Goal: Task Accomplishment & Management: Manage account settings

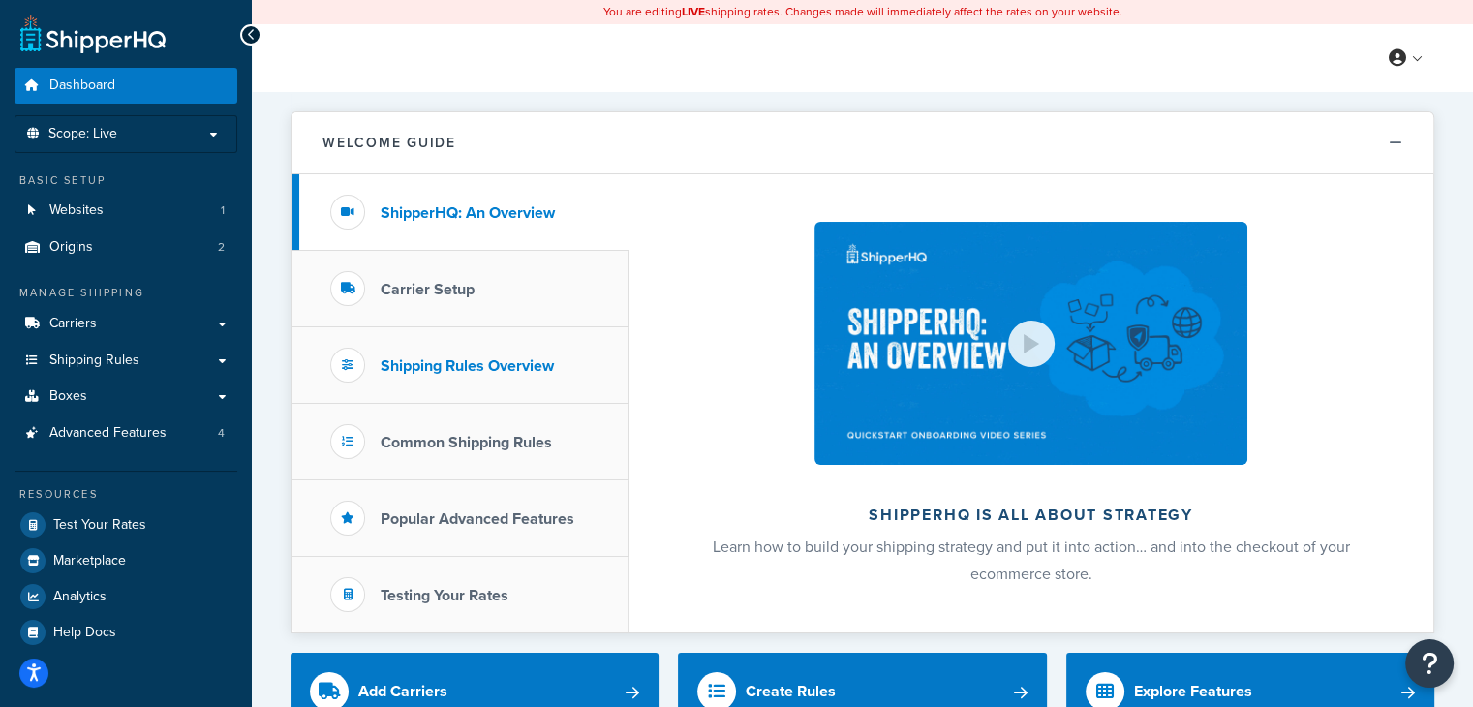
click at [482, 359] on h3 "Shipping Rules Overview" at bounding box center [467, 365] width 173 height 17
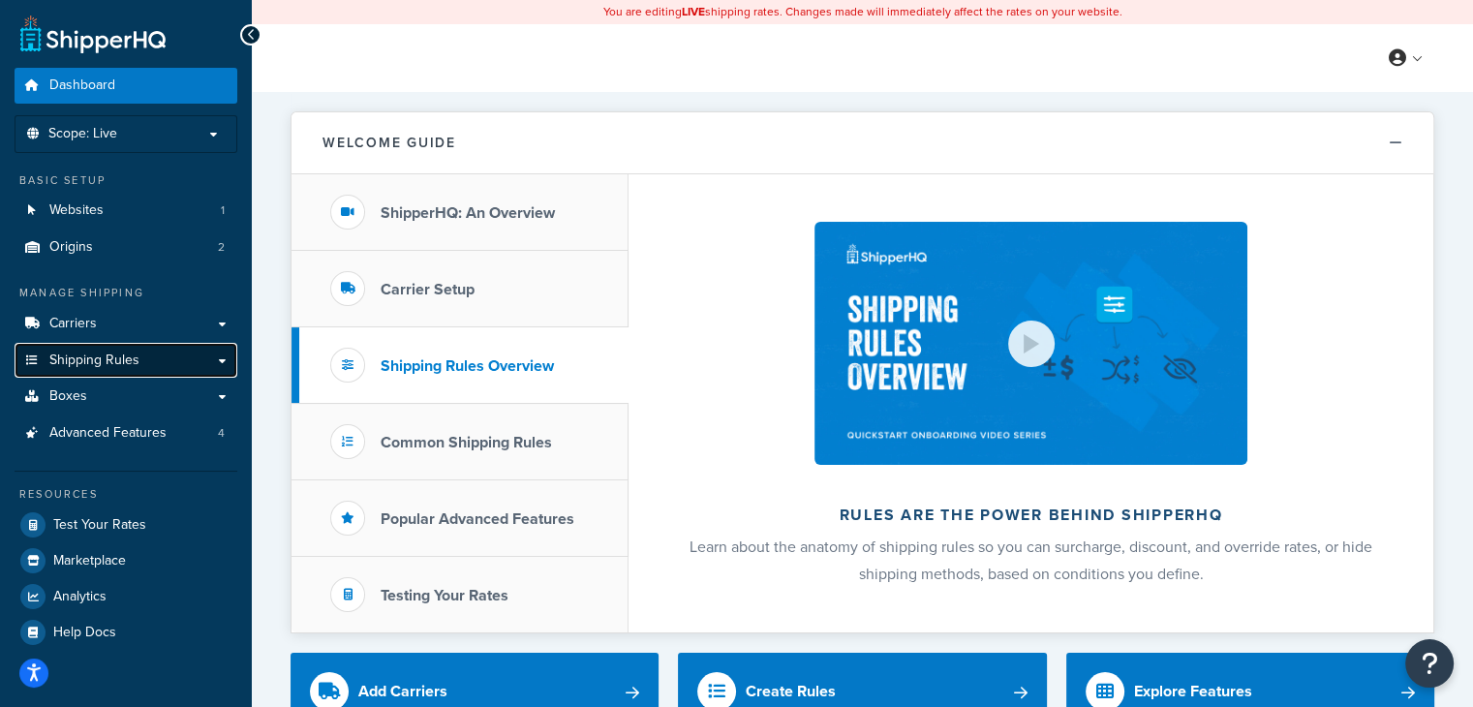
click at [137, 356] on span "Shipping Rules" at bounding box center [94, 361] width 90 height 16
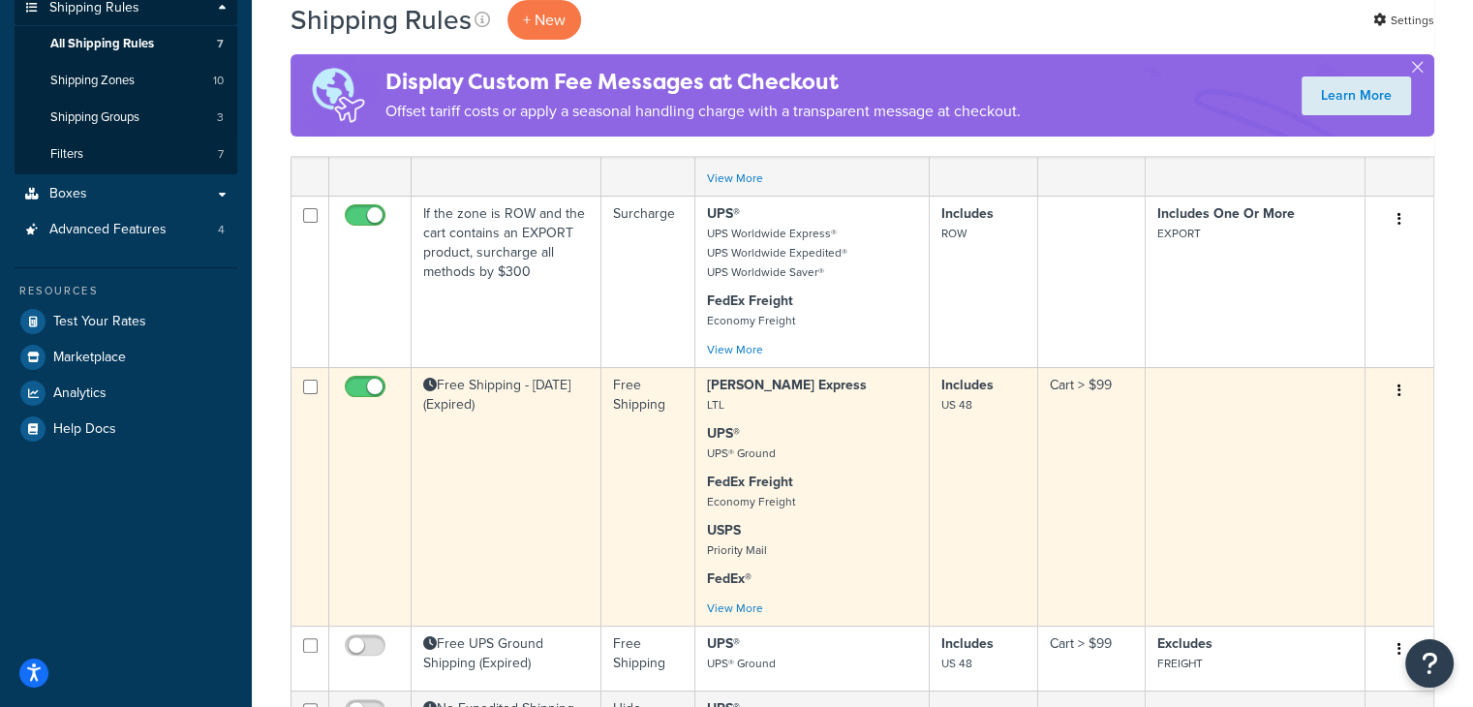
scroll to position [387, 0]
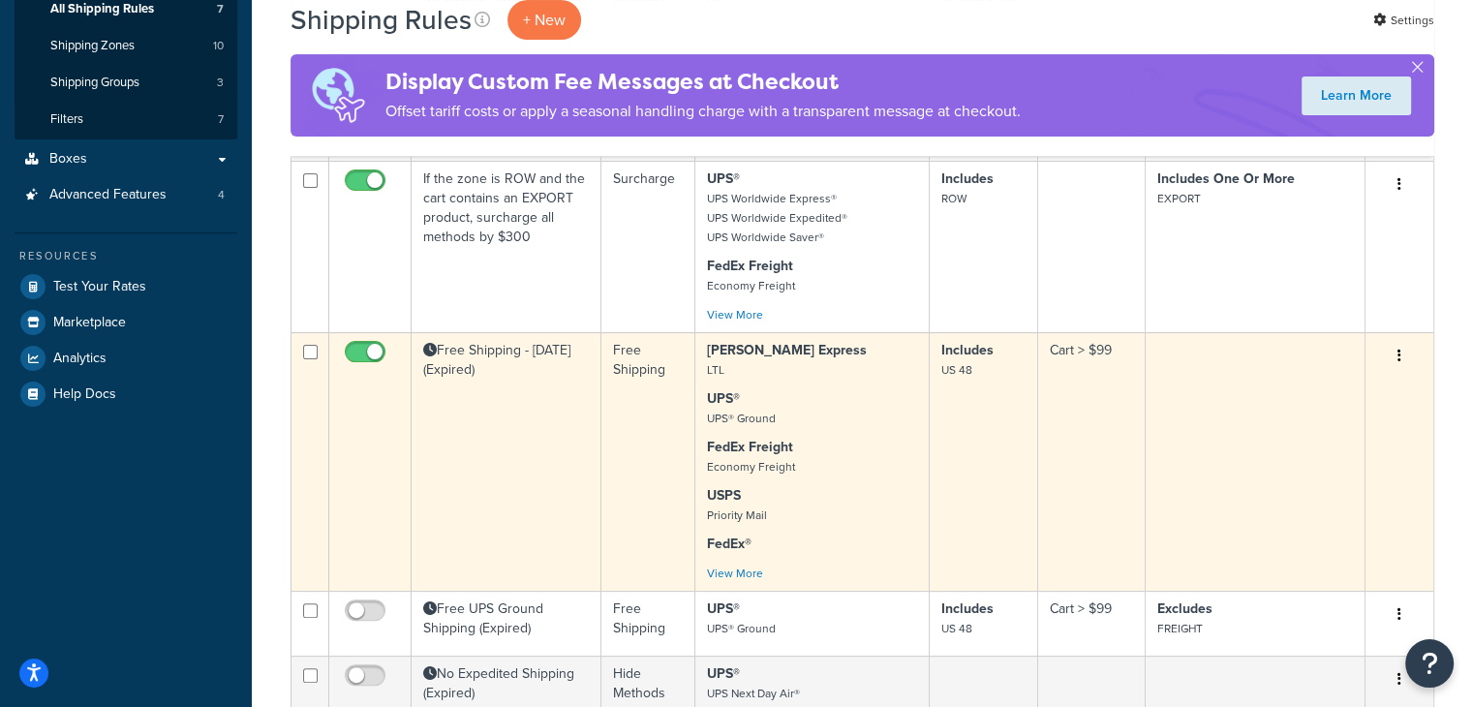
click at [360, 356] on input "checkbox" at bounding box center [367, 357] width 53 height 24
checkbox input "false"
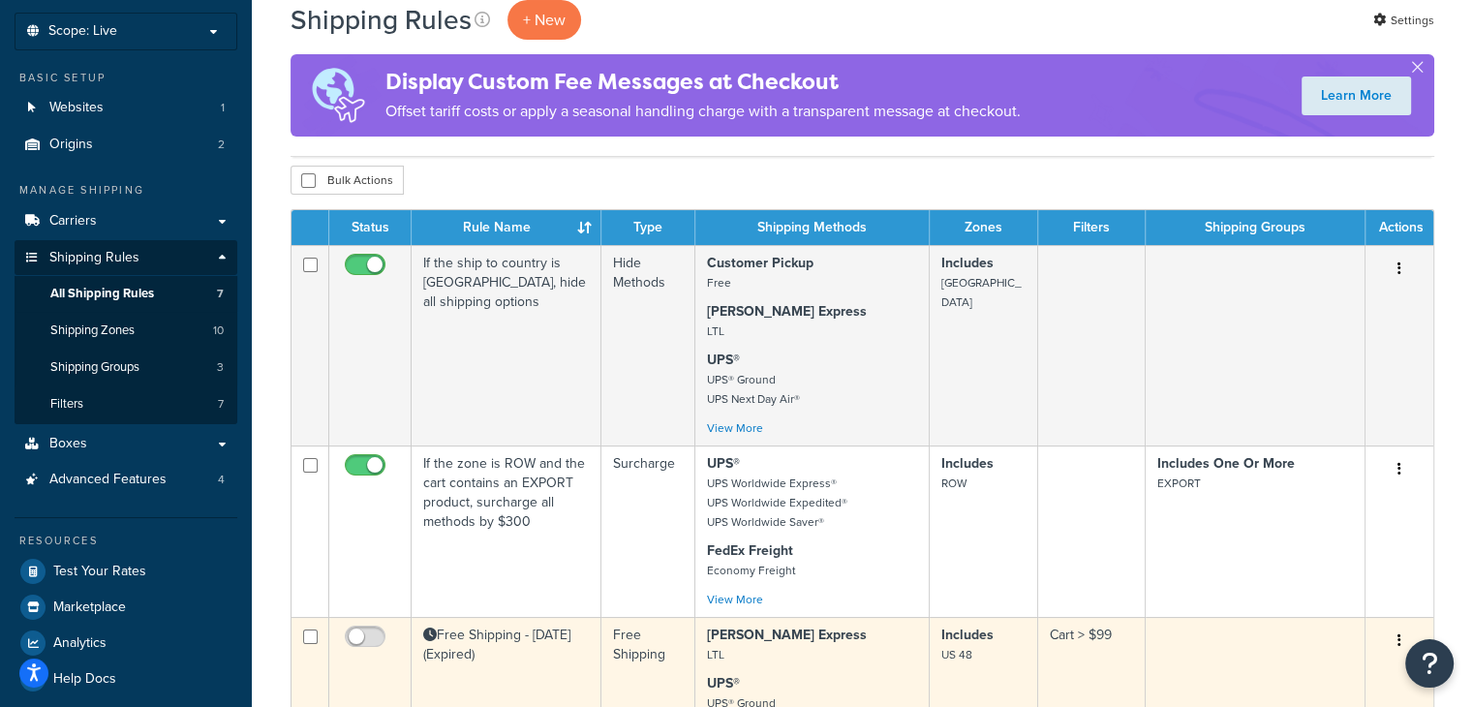
scroll to position [0, 0]
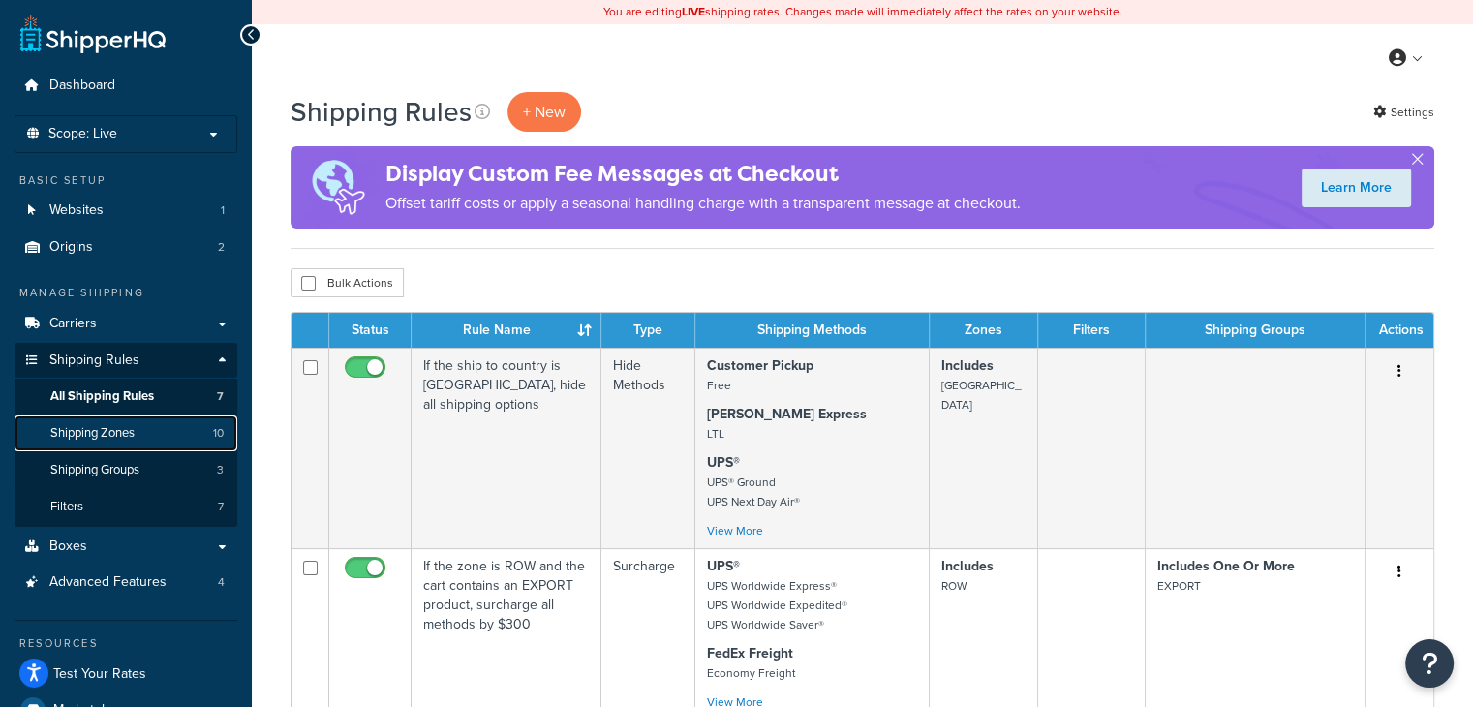
click at [146, 433] on link "Shipping Zones 10" at bounding box center [126, 433] width 223 height 36
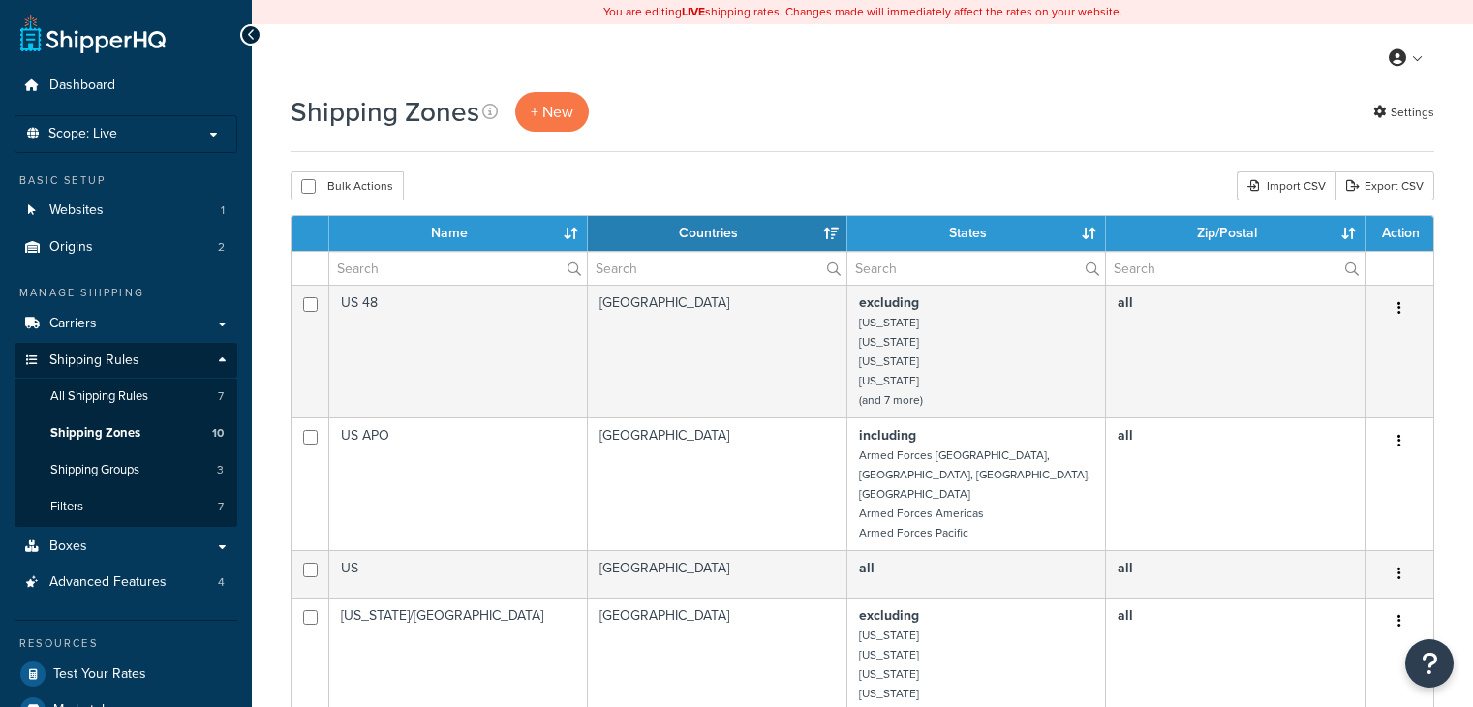
select select "15"
click at [120, 434] on span "Shipping Zones" at bounding box center [95, 433] width 90 height 16
select select "15"
click at [486, 109] on icon at bounding box center [489, 111] width 15 height 15
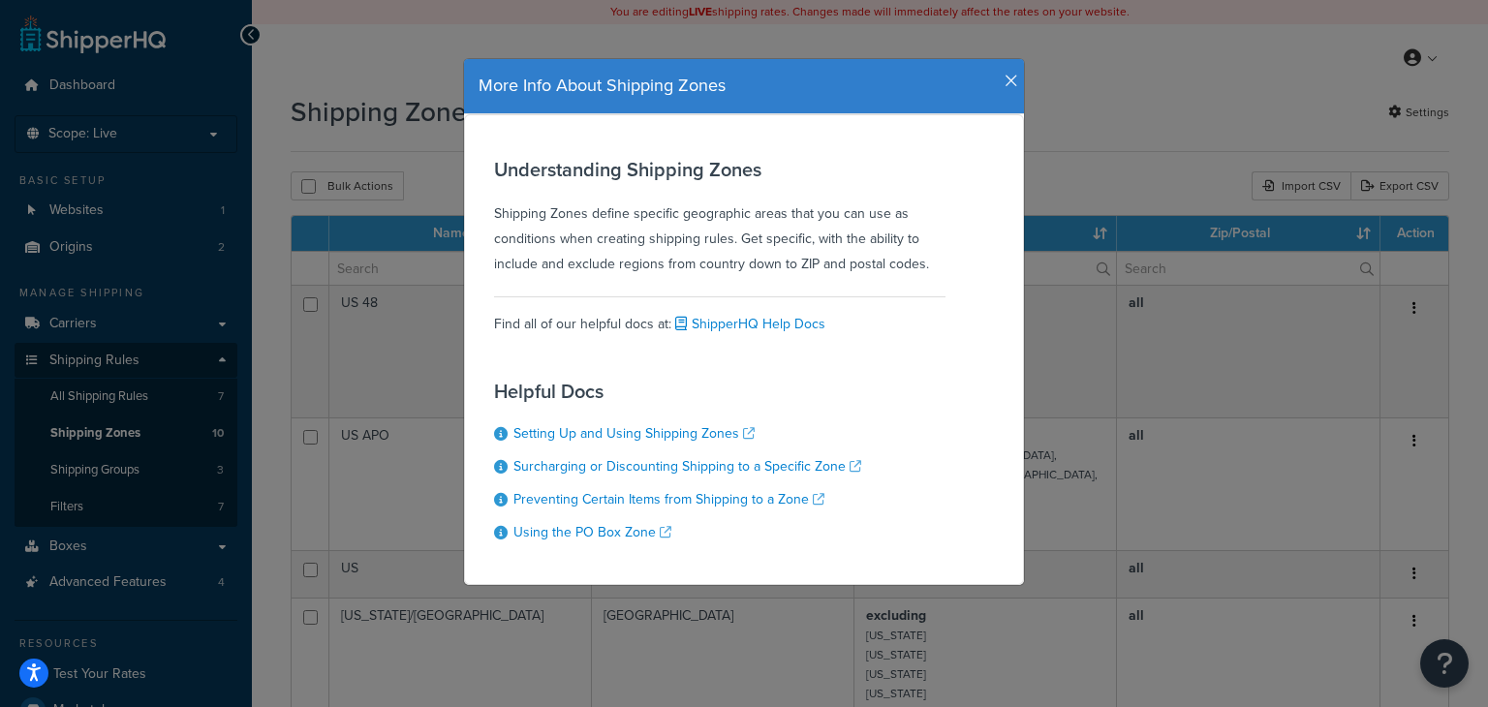
click at [994, 75] on h4 "More Info About Shipping Zones" at bounding box center [743, 86] width 531 height 25
click at [1004, 79] on icon "button" at bounding box center [1011, 81] width 14 height 17
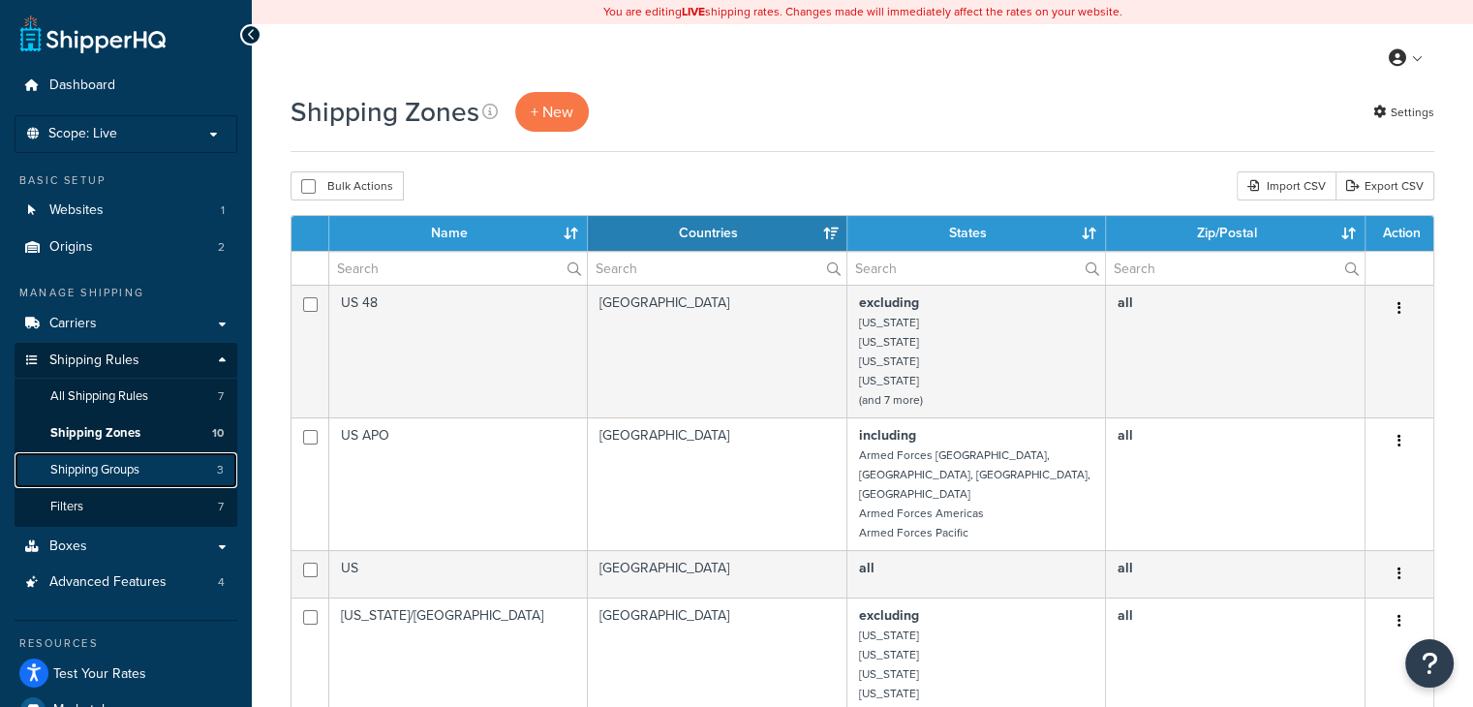
click at [209, 467] on link "Shipping Groups 3" at bounding box center [126, 470] width 223 height 36
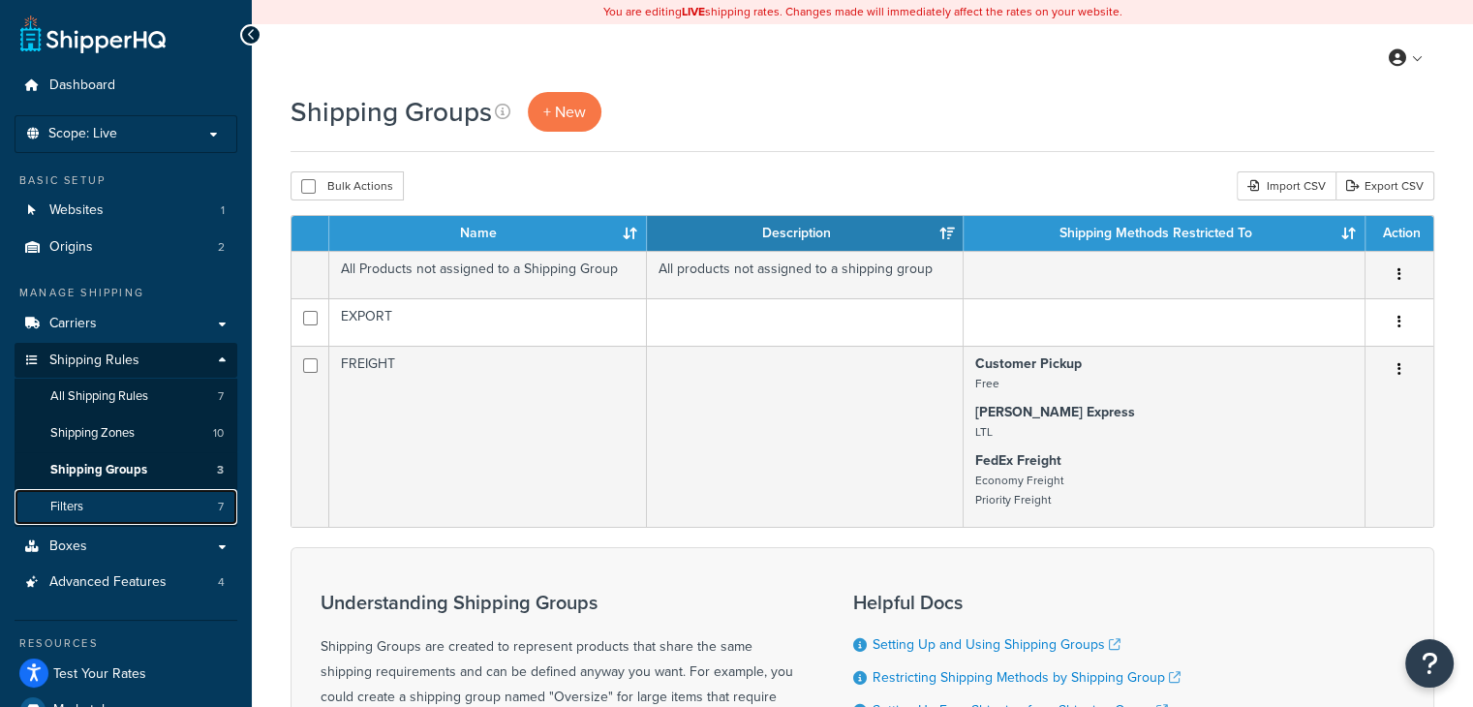
click at [82, 507] on span "Filters" at bounding box center [66, 507] width 33 height 16
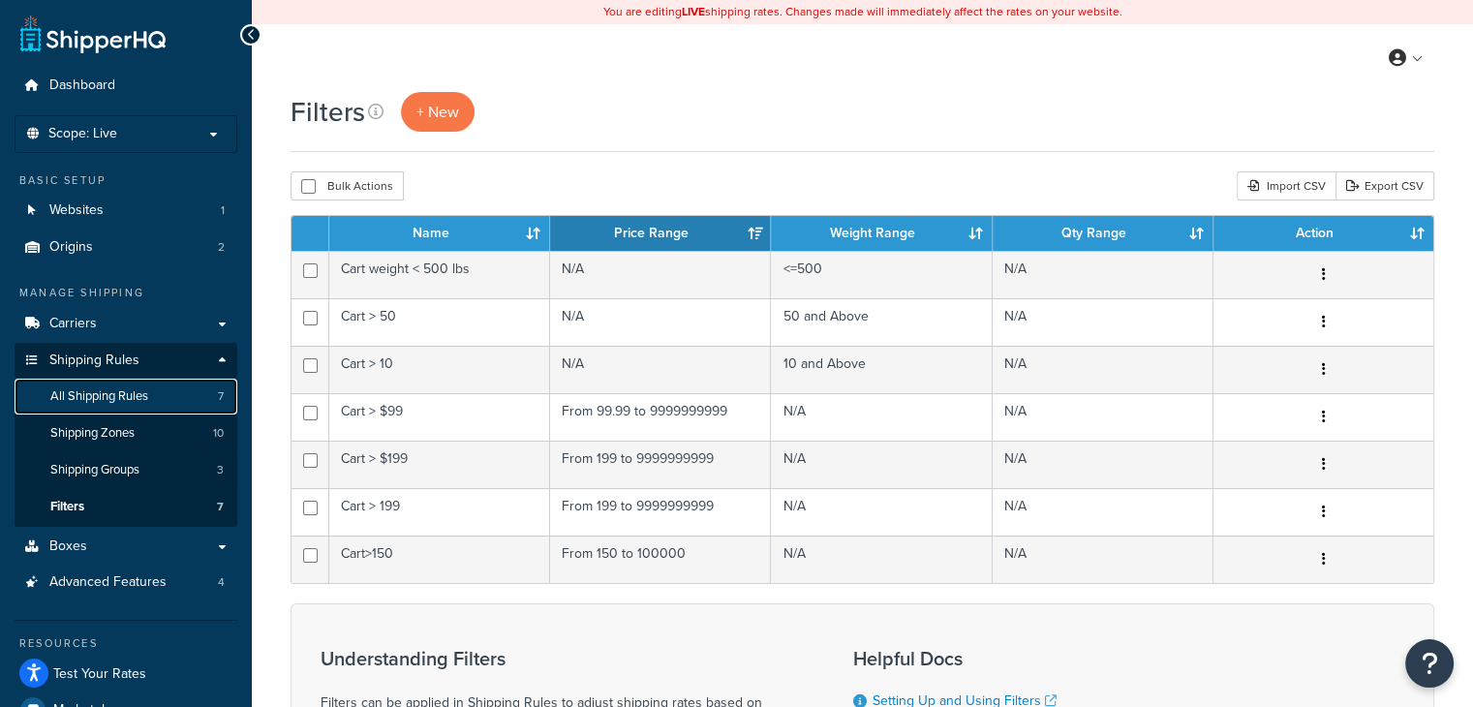
click at [120, 396] on span "All Shipping Rules" at bounding box center [99, 396] width 98 height 16
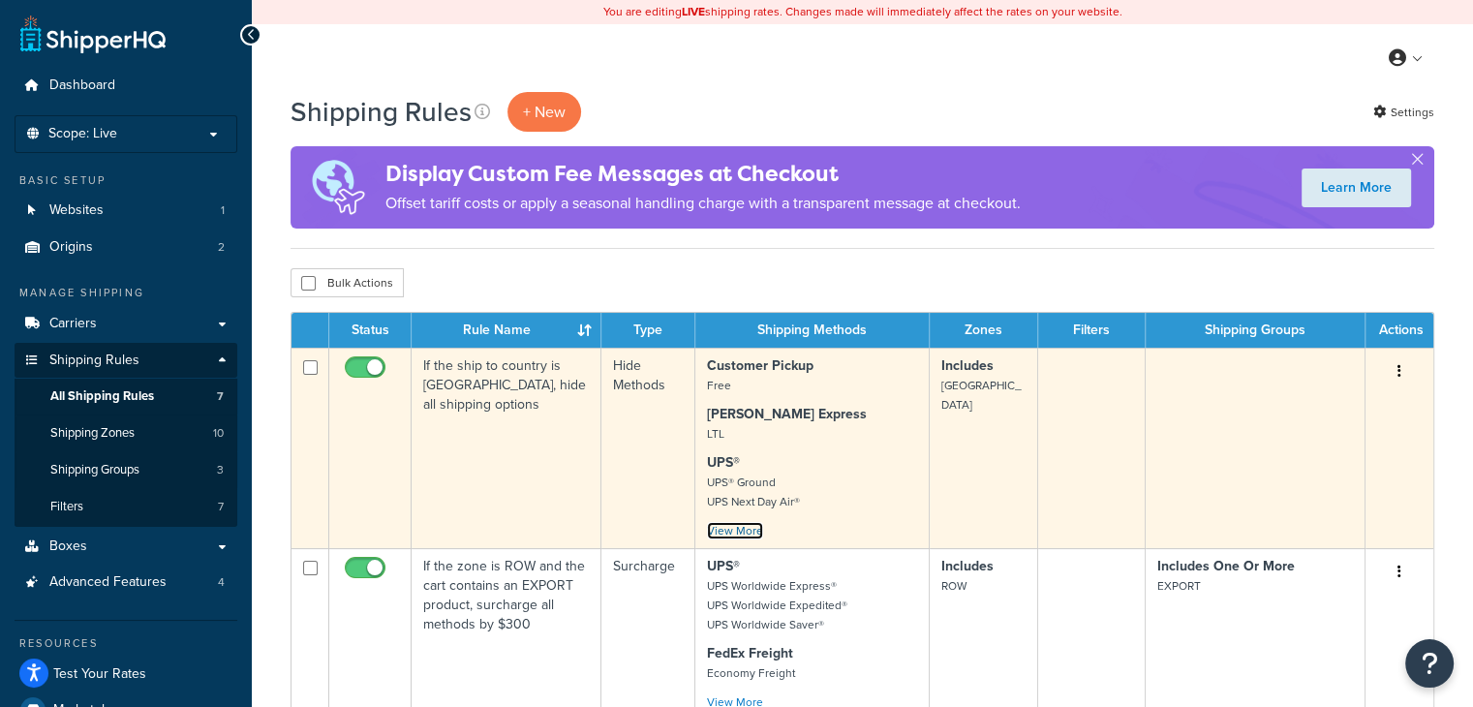
click at [748, 531] on link "View More" at bounding box center [735, 530] width 56 height 17
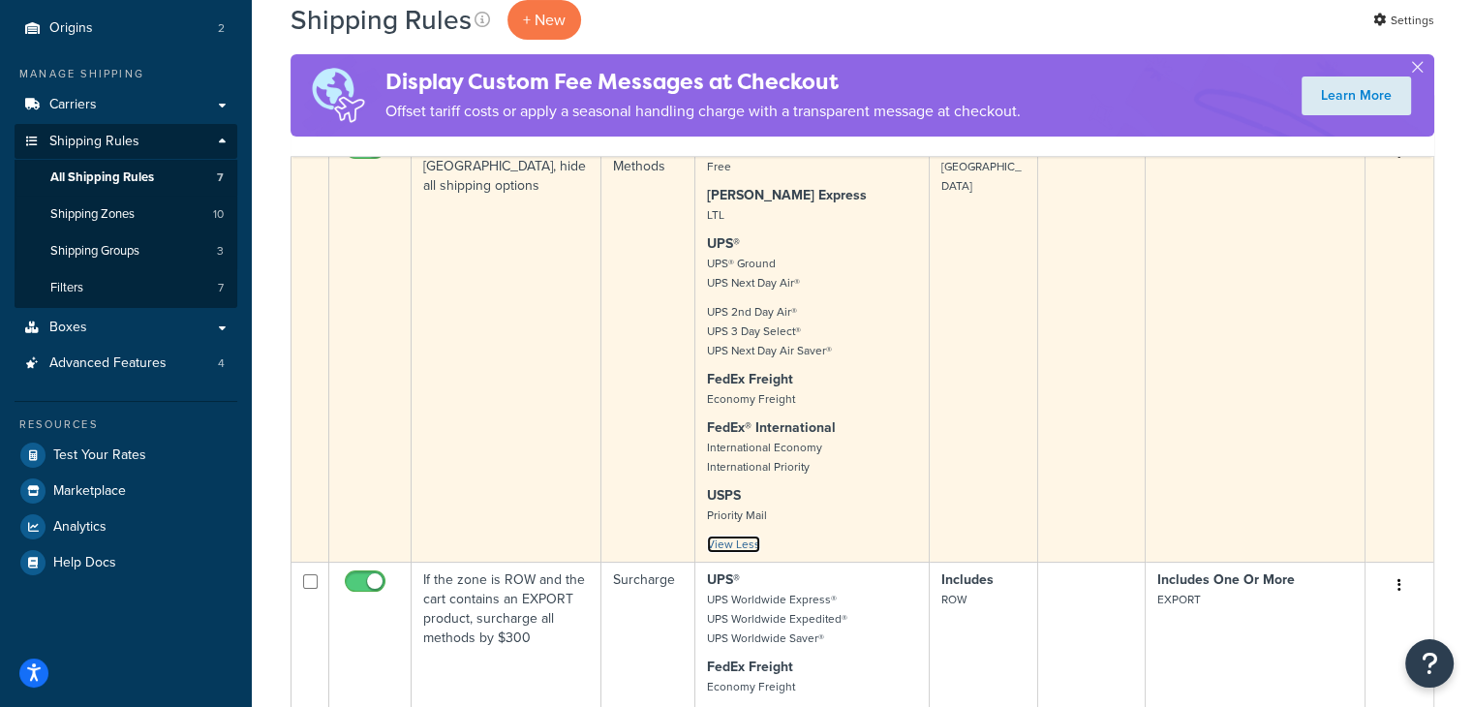
scroll to position [387, 0]
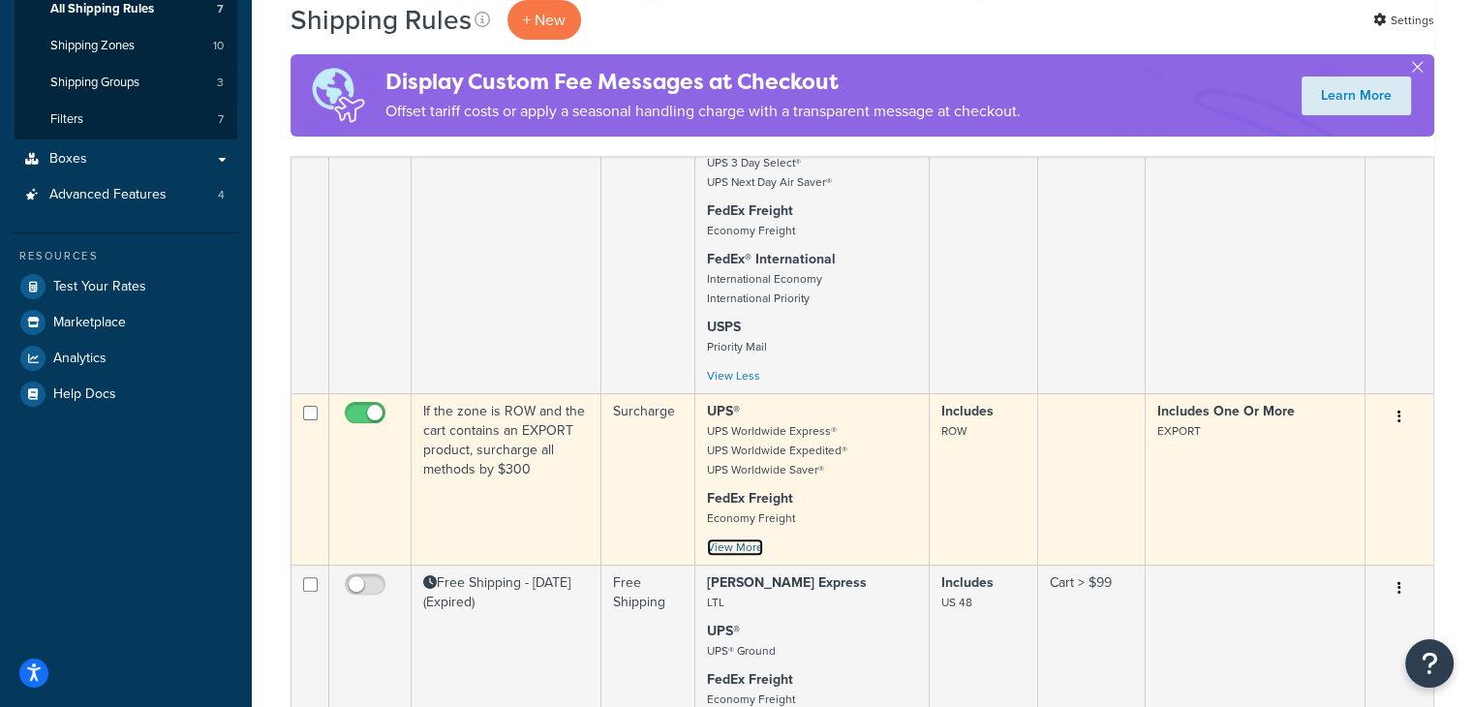
click at [722, 539] on link "View More" at bounding box center [735, 546] width 56 height 17
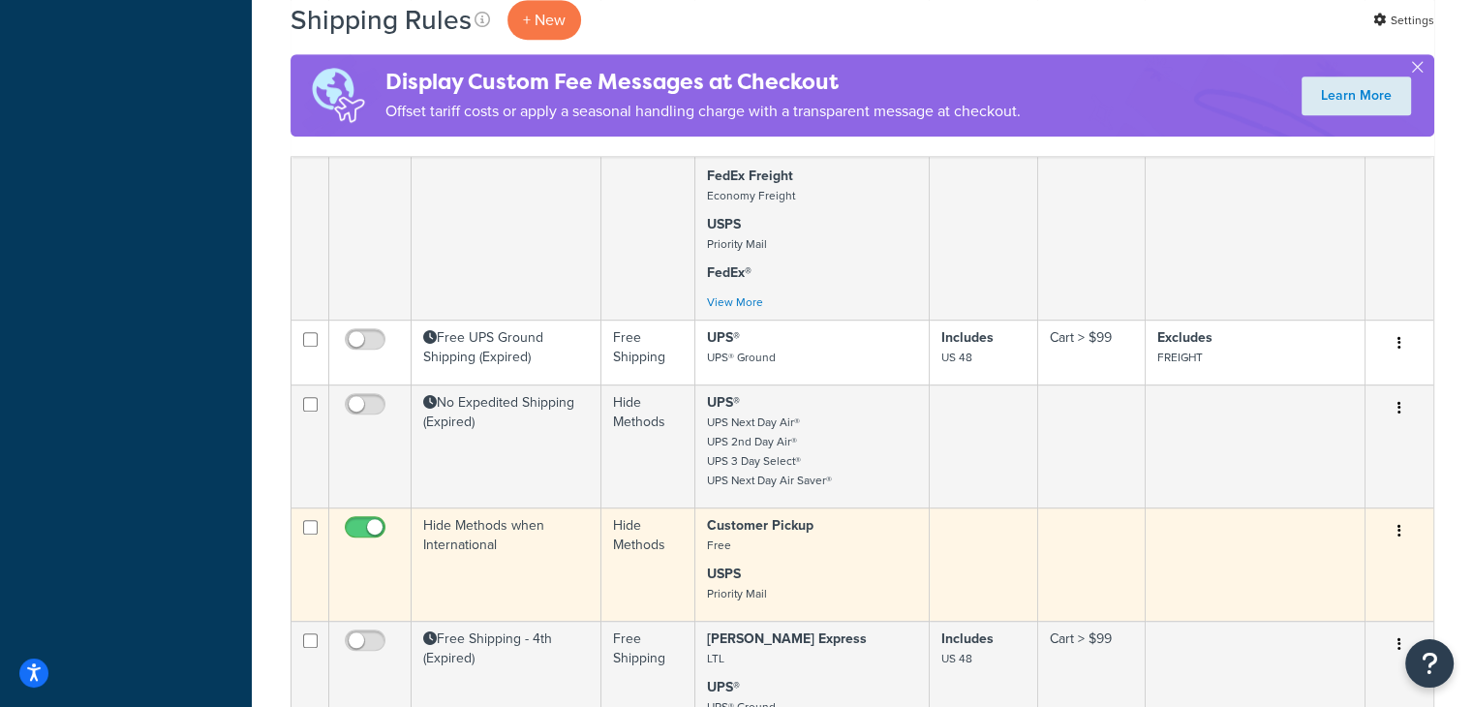
scroll to position [1065, 0]
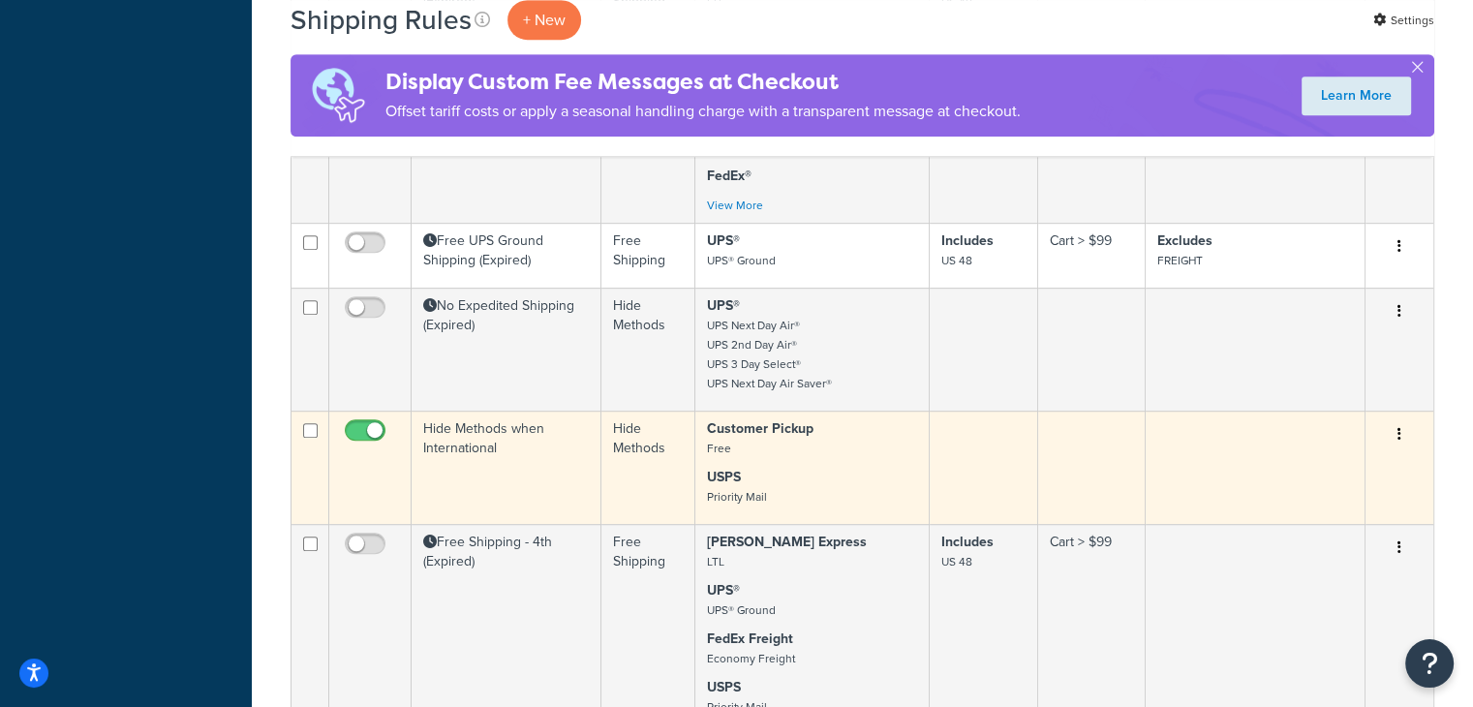
click at [1397, 435] on button "button" at bounding box center [1399, 434] width 27 height 31
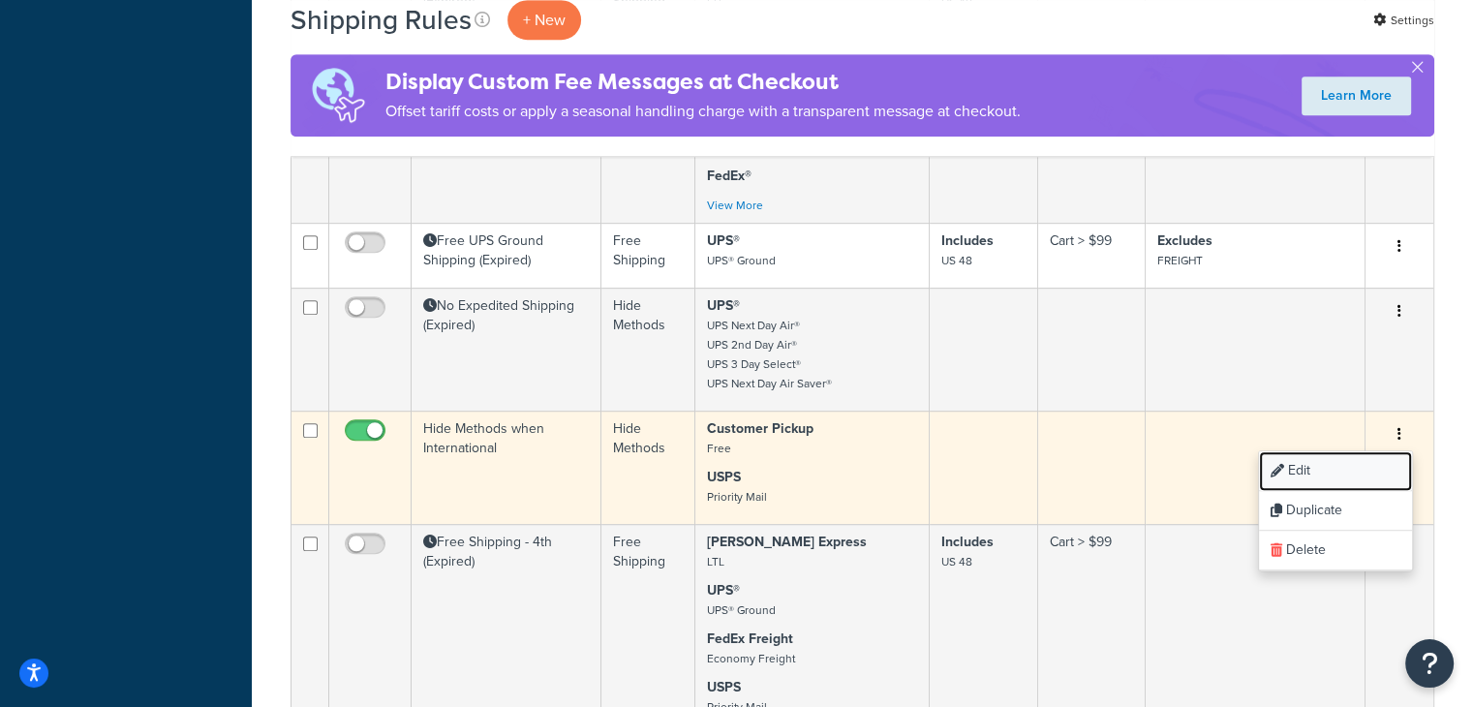
click at [1299, 464] on link "Edit" at bounding box center [1335, 471] width 153 height 40
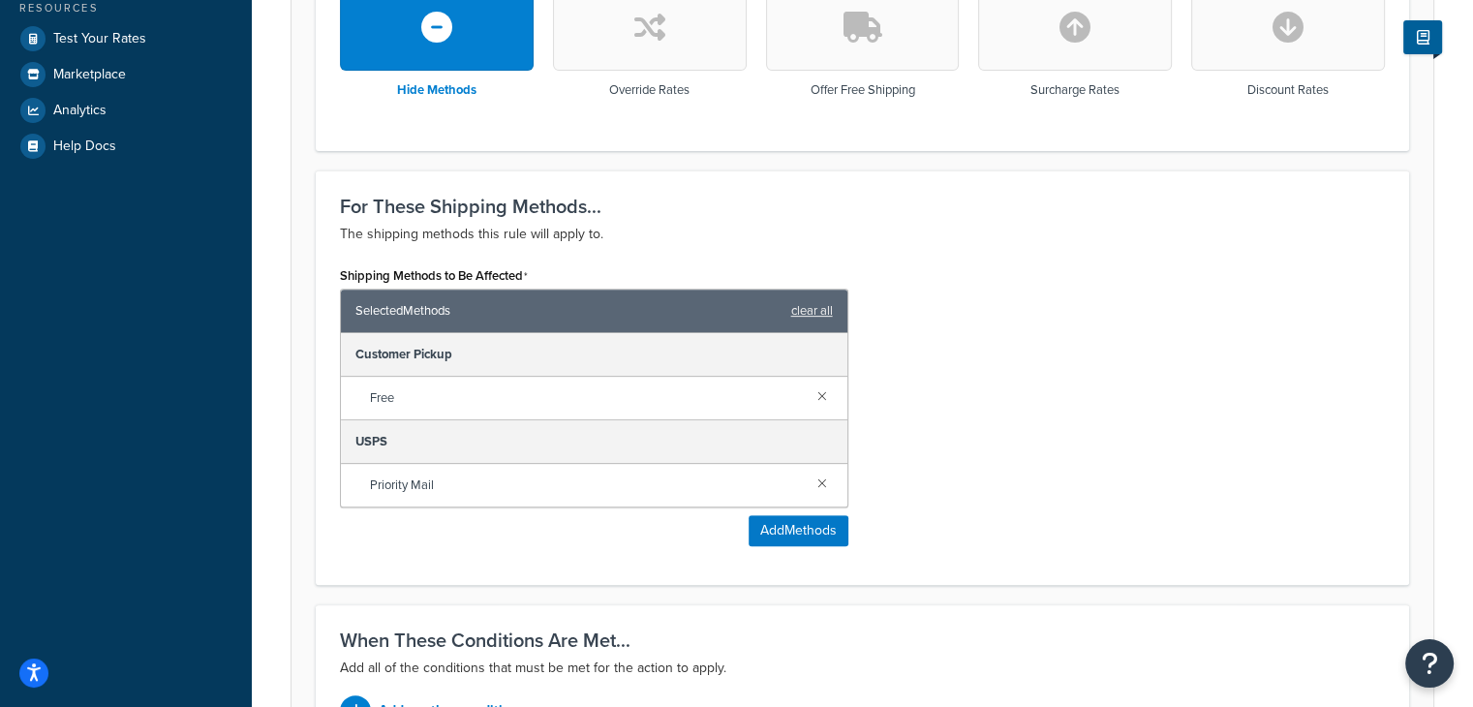
scroll to position [678, 0]
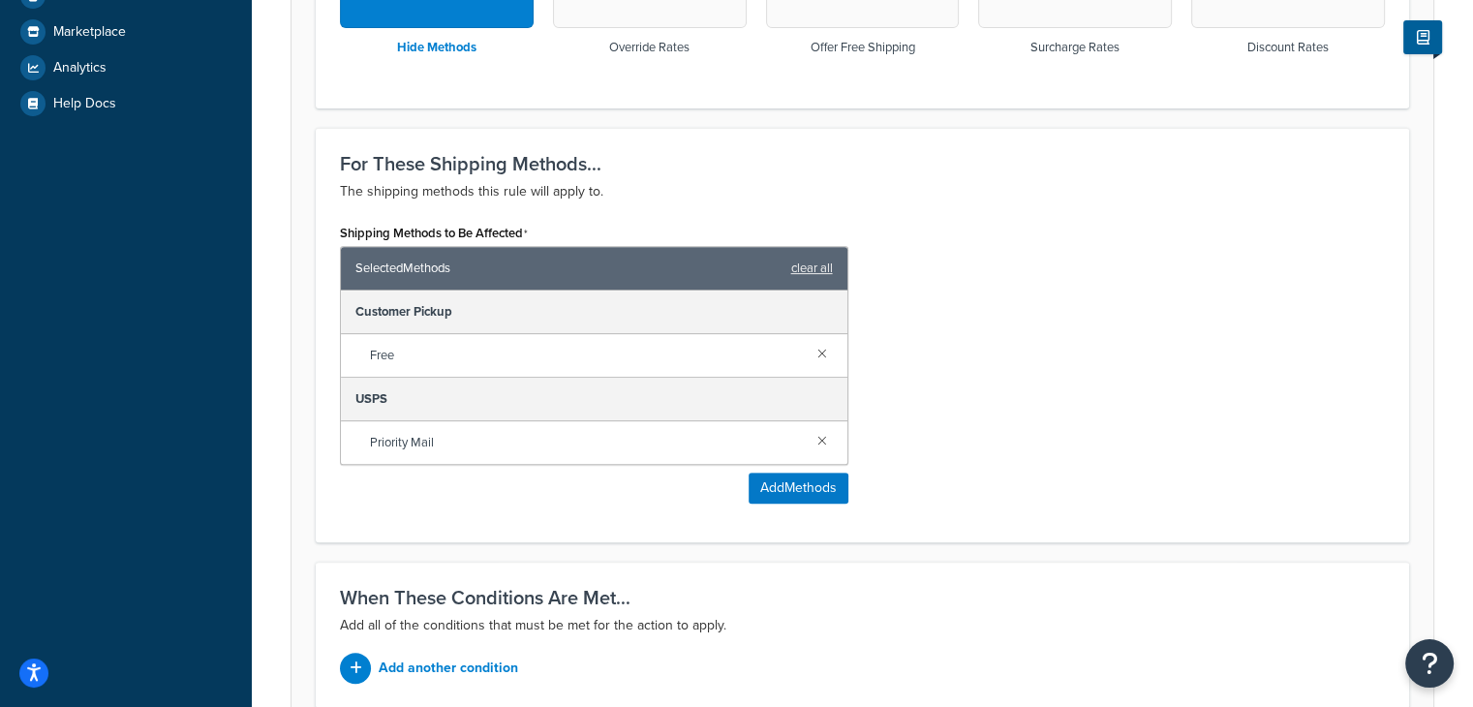
click at [1080, 386] on div "Shipping Methods to Be Affected Selected Methods clear all Customer Pickup Free…" at bounding box center [862, 368] width 1074 height 299
